Goal: Information Seeking & Learning: Check status

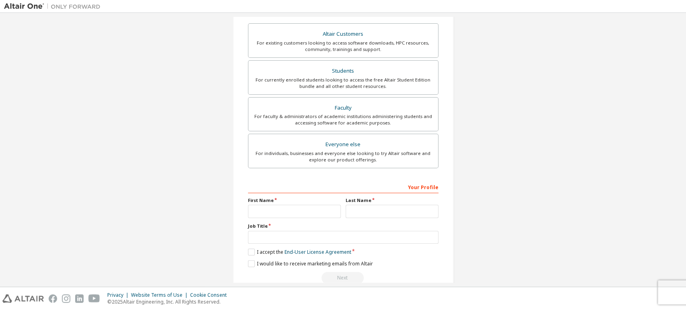
scroll to position [158, 0]
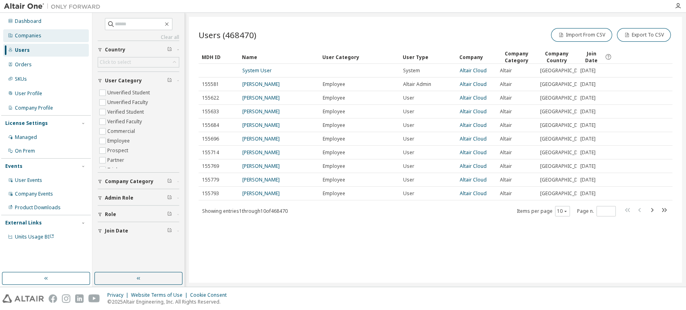
click at [42, 36] on div "Companies" at bounding box center [46, 35] width 86 height 13
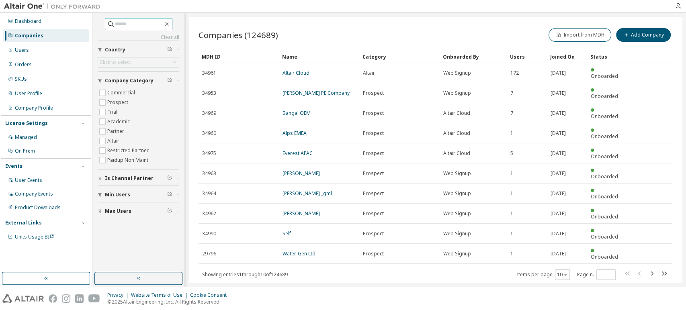
click at [124, 25] on input "text" at bounding box center [139, 24] width 48 height 8
type input "**********"
click at [653, 269] on icon "button" at bounding box center [652, 274] width 10 height 10
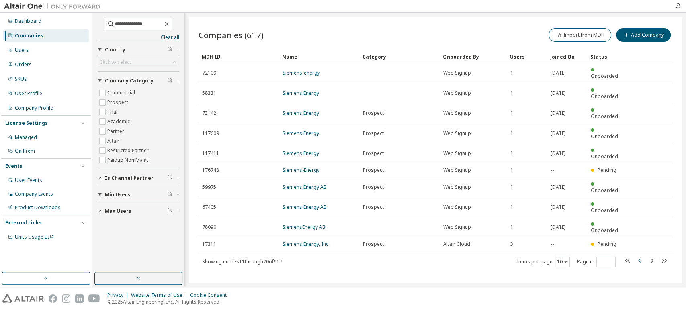
click at [639, 256] on icon "button" at bounding box center [640, 261] width 10 height 10
type input "*"
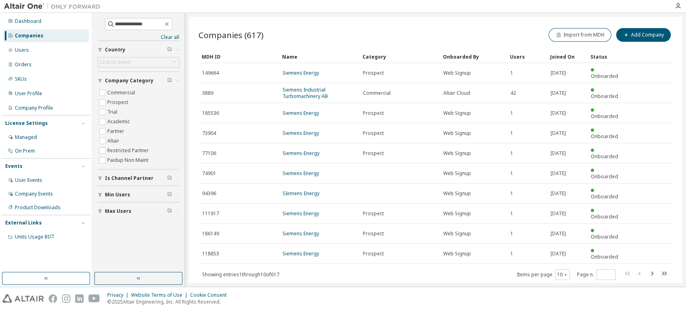
click at [23, 57] on div "Dashboard Companies Users Orders SKUs User Profile Company Profile License Sett…" at bounding box center [46, 129] width 90 height 230
click at [27, 51] on div "Users" at bounding box center [22, 50] width 14 height 6
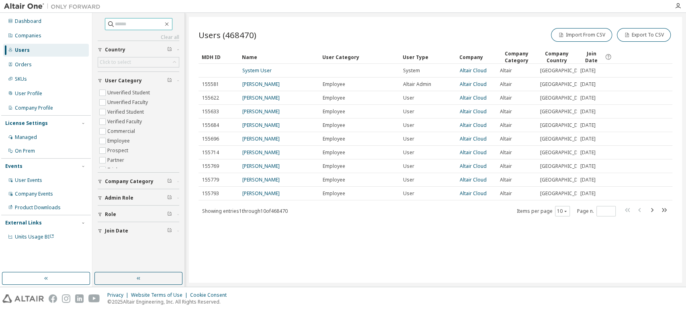
click at [141, 22] on input "text" at bounding box center [139, 24] width 48 height 8
paste input "**********"
type input "**********"
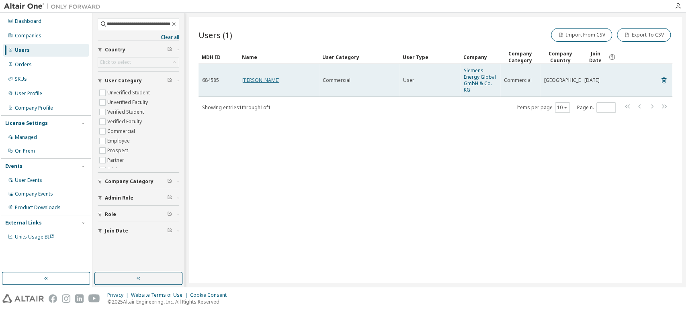
click at [275, 78] on link "Patrick Albert Lenzen" at bounding box center [260, 80] width 37 height 7
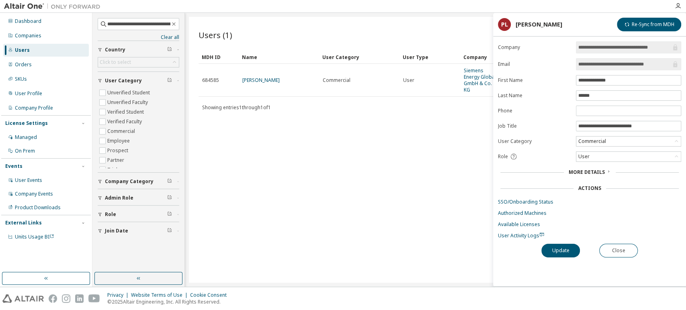
click at [613, 47] on input "**********" at bounding box center [624, 47] width 93 height 8
click at [452, 129] on div "Users (1) Import From CSV Export To CSV Clear Load Save Save As Field Operator …" at bounding box center [435, 150] width 493 height 266
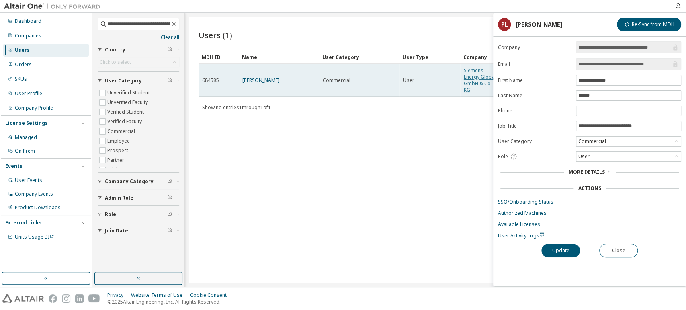
click at [479, 76] on link "Siemens Energy Global GmbH & Co. KG" at bounding box center [480, 80] width 32 height 26
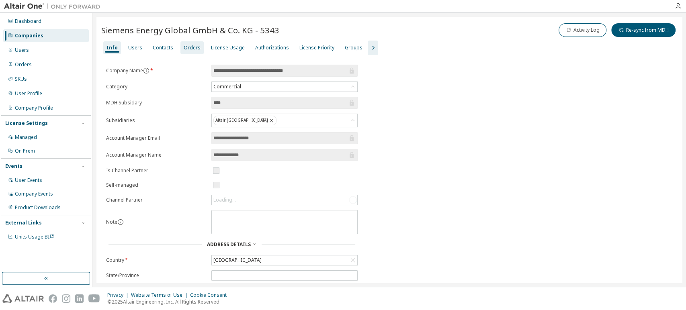
click at [186, 49] on div "Orders" at bounding box center [192, 48] width 17 height 6
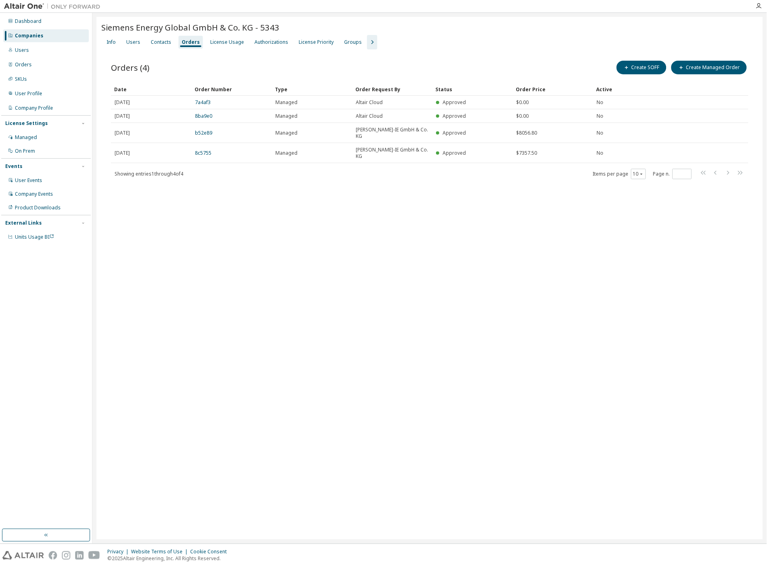
click at [497, 227] on div "Siemens Energy Global GmbH & Co. KG - 5343 Clear Load Save Save As Field Operat…" at bounding box center [429, 278] width 666 height 523
click at [254, 216] on div "Siemens Energy Global GmbH & Co. KG - 5343 Clear Load Save Save As Field Operat…" at bounding box center [429, 278] width 666 height 523
click at [466, 43] on div "Info Users Contacts Orders License Usage Authorizations License Priority Groups" at bounding box center [429, 42] width 657 height 14
click at [220, 47] on div "License Usage" at bounding box center [227, 42] width 40 height 13
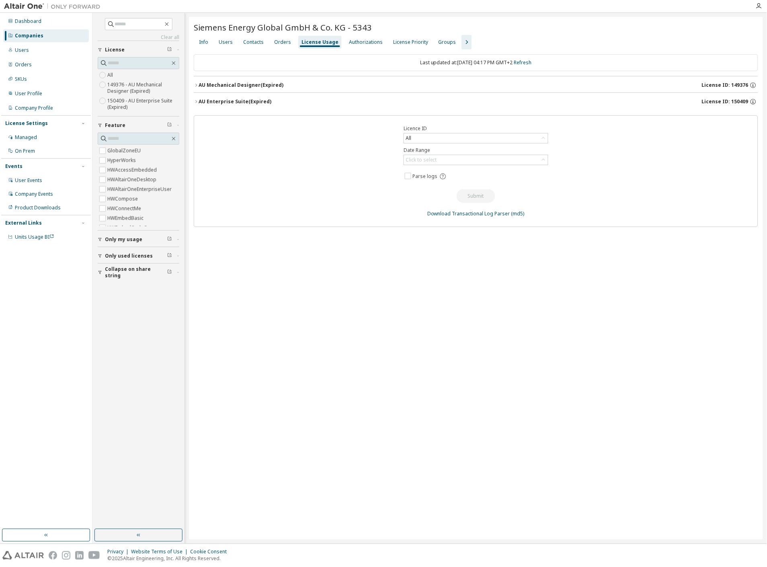
click at [123, 84] on label "149376 - AU Mechanical Designer (Expired)" at bounding box center [143, 88] width 72 height 16
click at [195, 84] on icon "button" at bounding box center [196, 85] width 5 height 5
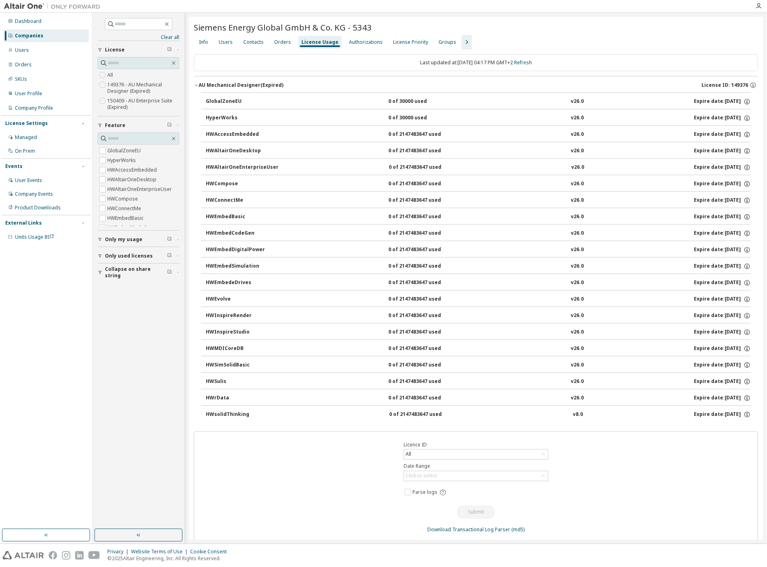
click at [123, 105] on label "150409 - AU Enterprise Suite (Expired)" at bounding box center [143, 104] width 72 height 16
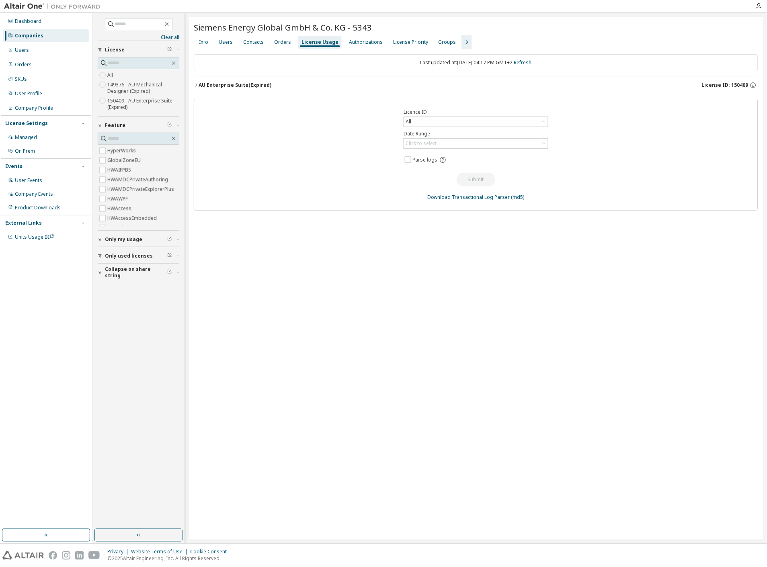
click at [214, 88] on div "AU Enterprise Suite (Expired)" at bounding box center [234, 85] width 73 height 6
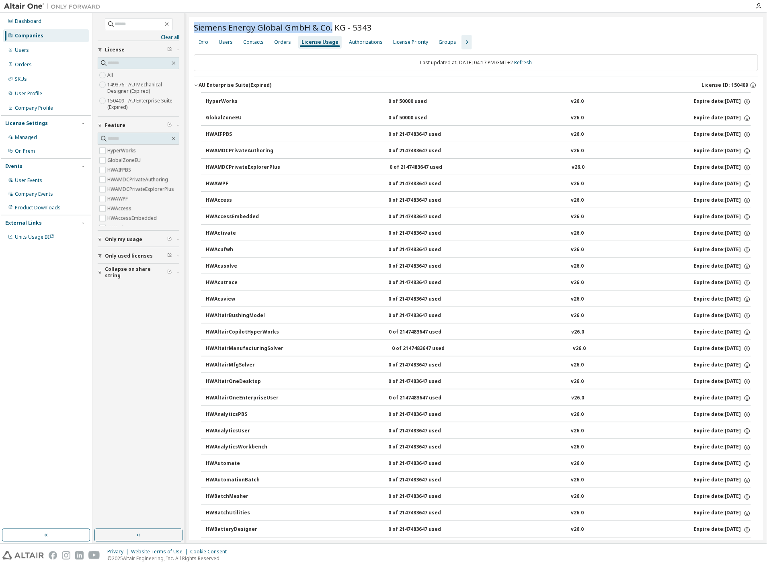
drag, startPoint x: 194, startPoint y: 27, endPoint x: 331, endPoint y: 30, distance: 137.0
click at [331, 30] on span "Siemens Energy Global GmbH & Co. KG - 5343" at bounding box center [283, 27] width 178 height 11
copy span "Siemens Energy Global GmbH & Co."
